Goal: Task Accomplishment & Management: Use online tool/utility

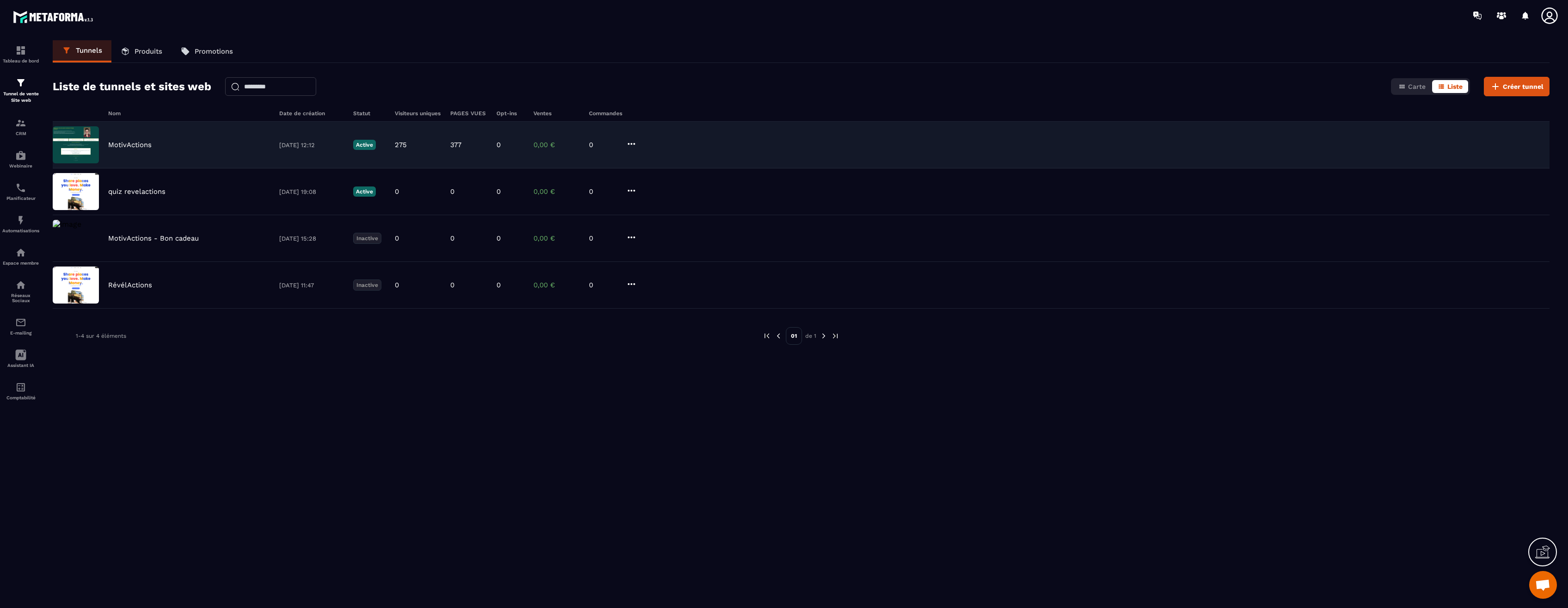
click at [166, 148] on div "MotivActions" at bounding box center [189, 145] width 162 height 9
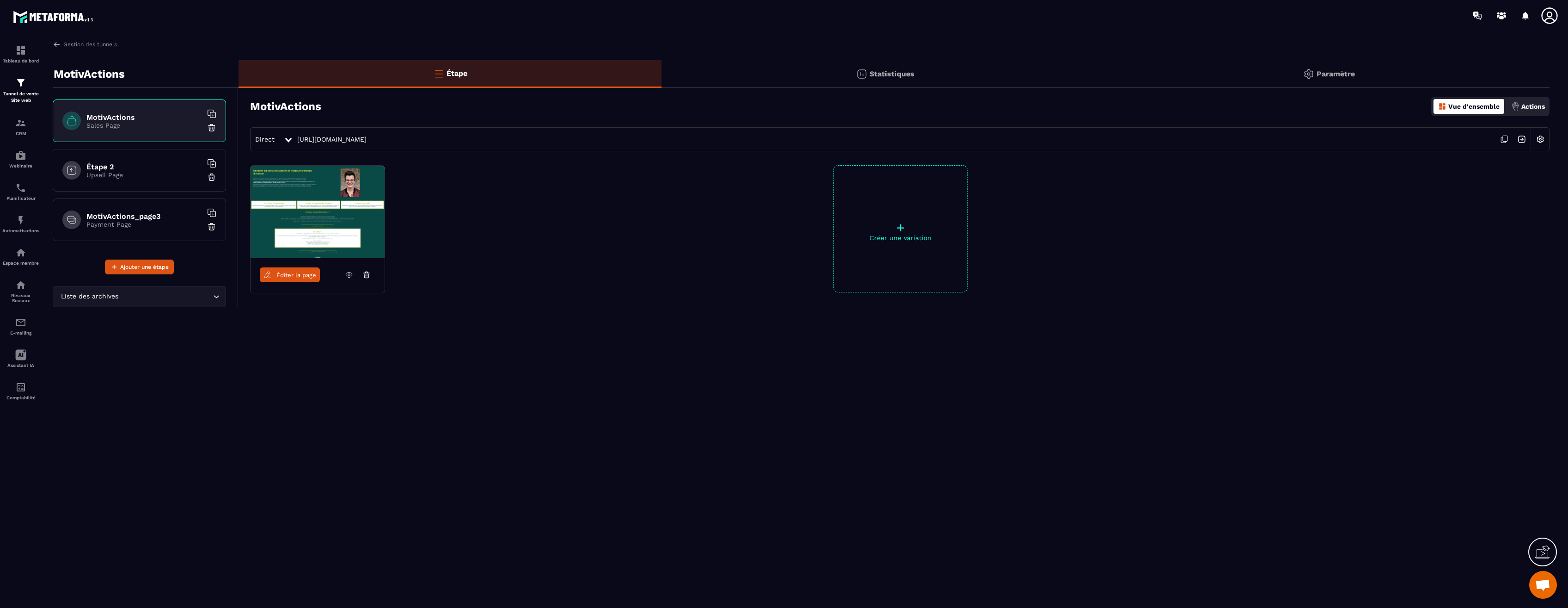
click at [915, 68] on div "Statistiques" at bounding box center [885, 74] width 447 height 28
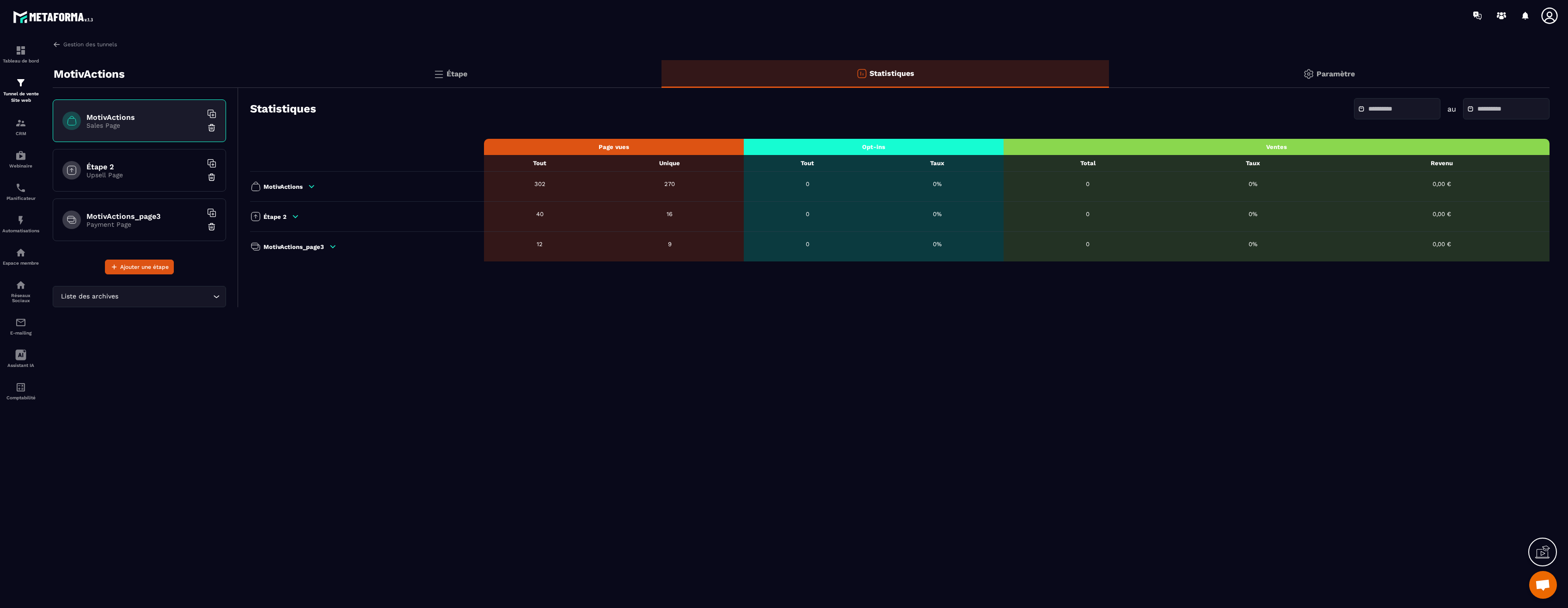
click at [136, 117] on h6 "MotivActions" at bounding box center [144, 117] width 116 height 9
click at [458, 77] on p "Étape" at bounding box center [456, 74] width 21 height 9
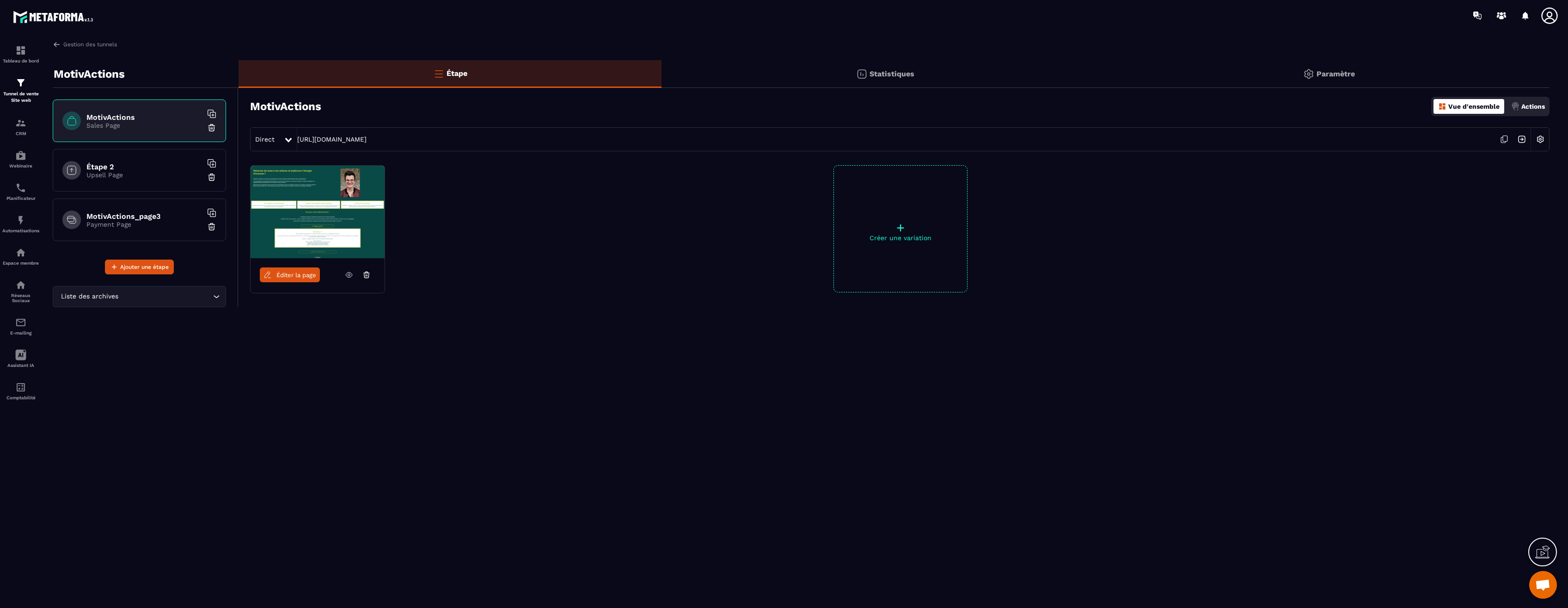
click at [350, 279] on icon at bounding box center [349, 275] width 9 height 9
click at [151, 170] on h6 "Étape 2" at bounding box center [144, 166] width 116 height 9
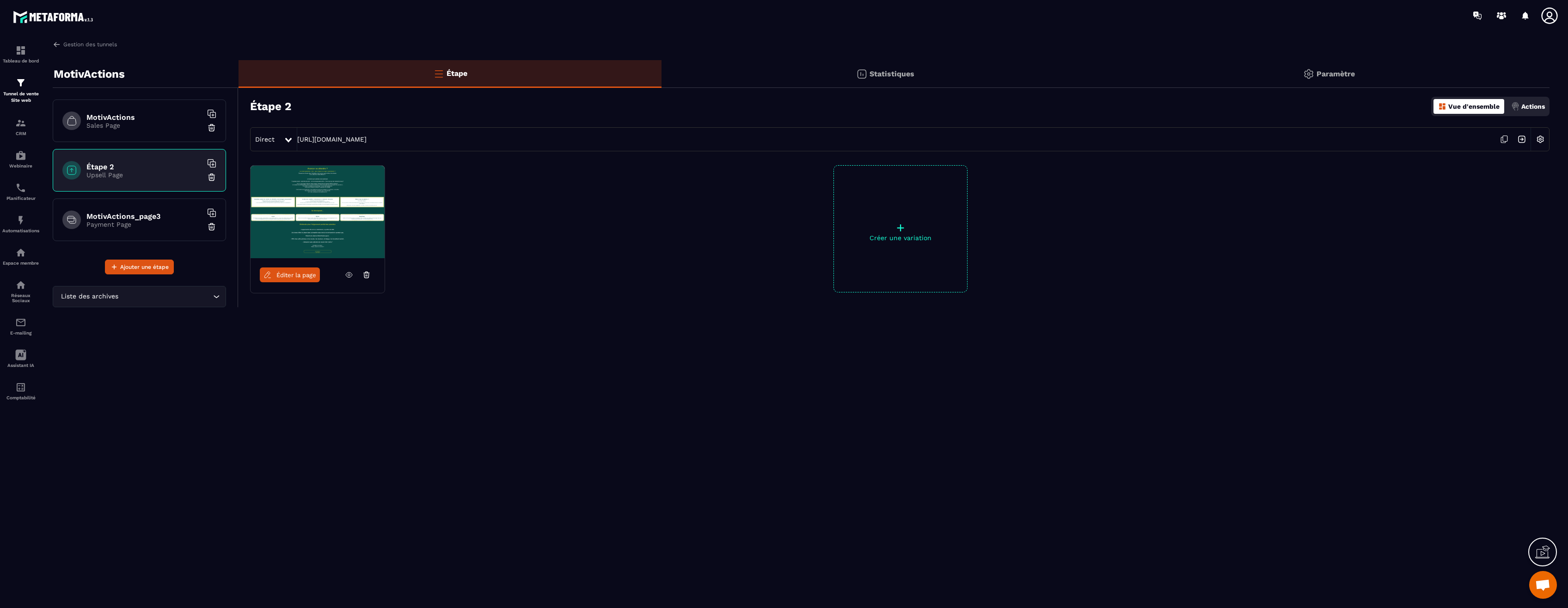
click at [347, 274] on icon at bounding box center [349, 275] width 9 height 9
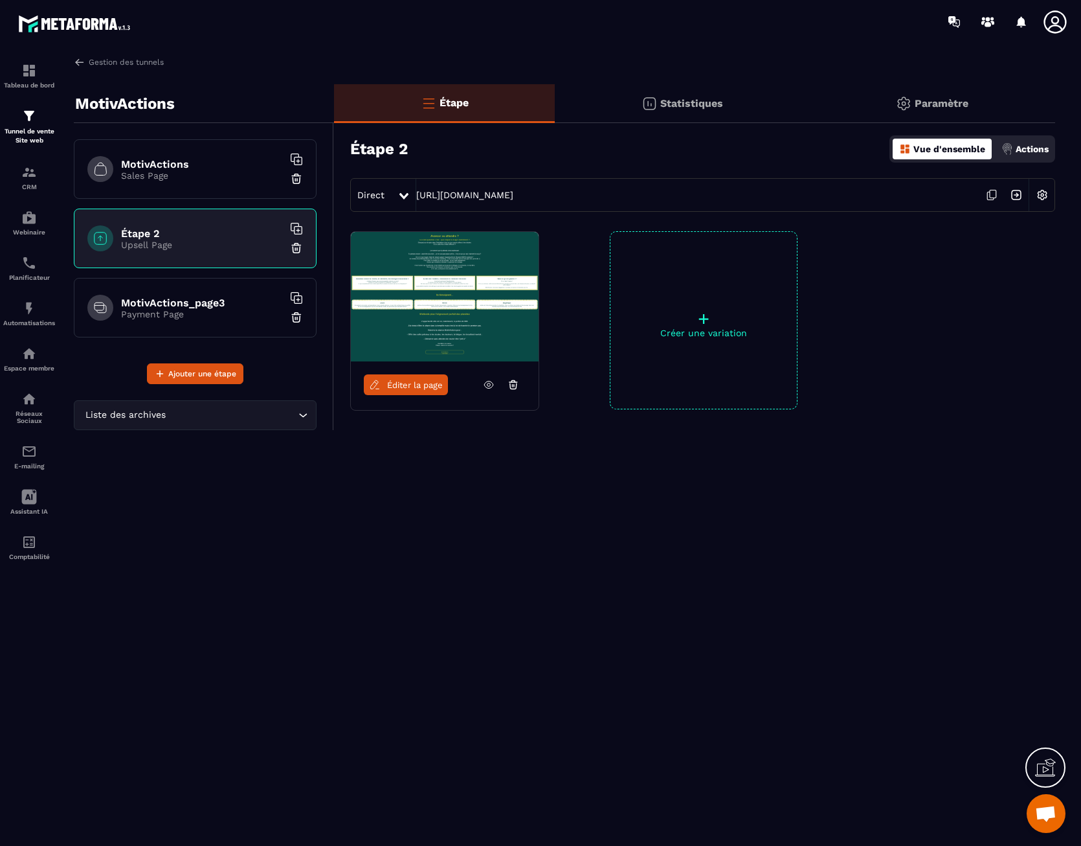
click at [227, 174] on p "Sales Page" at bounding box center [202, 175] width 162 height 10
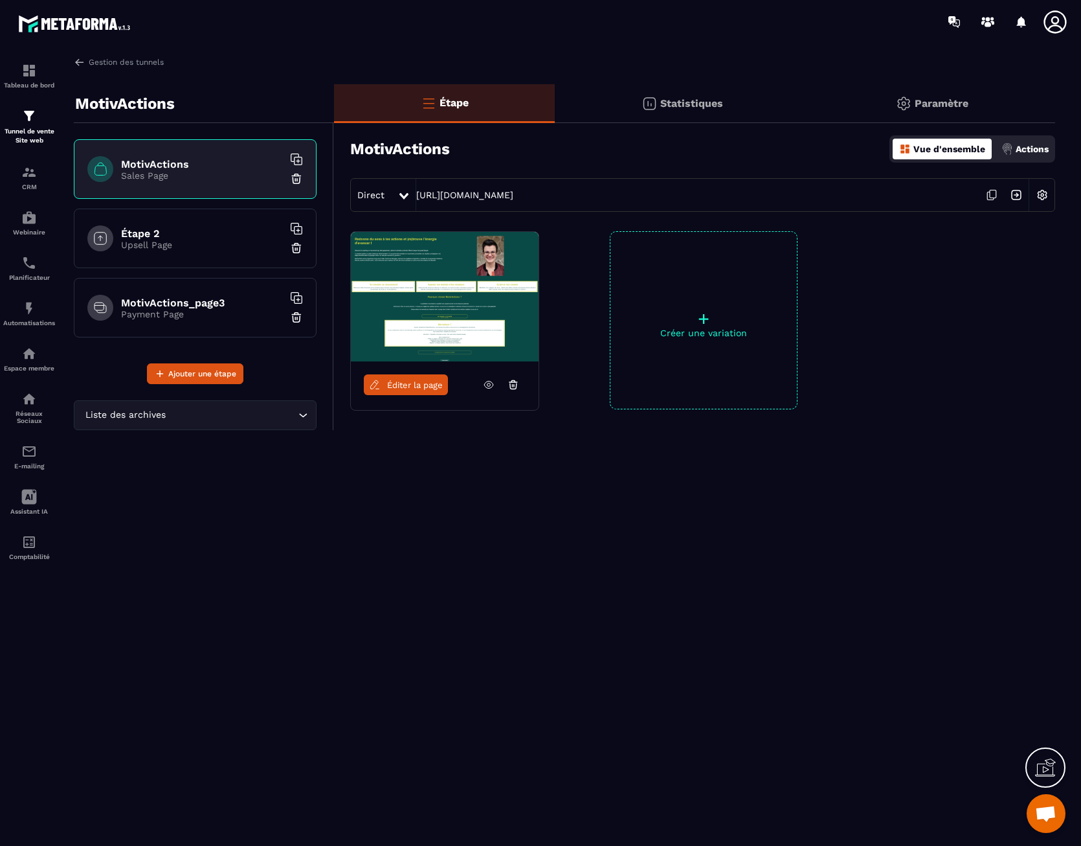
click at [407, 388] on span "Éditer la page" at bounding box center [415, 385] width 56 height 10
